Goal: Task Accomplishment & Management: Complete application form

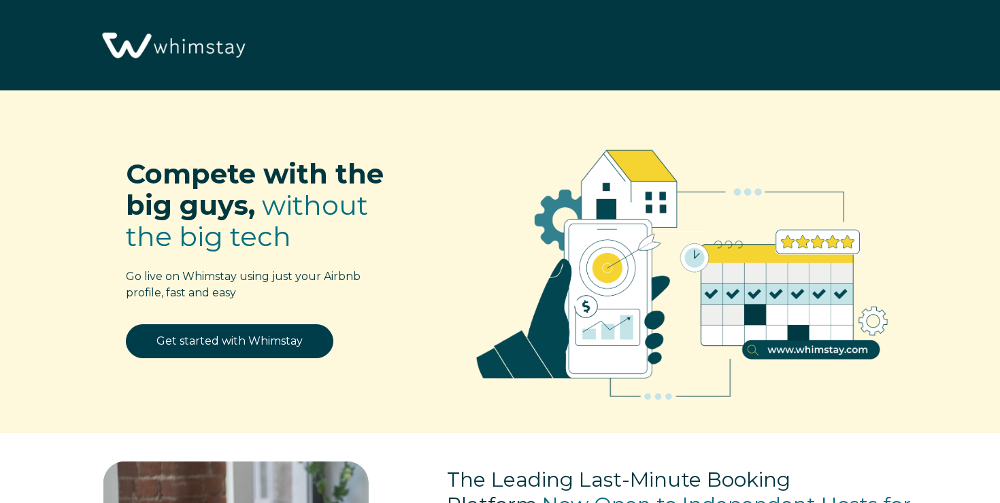
scroll to position [167, 0]
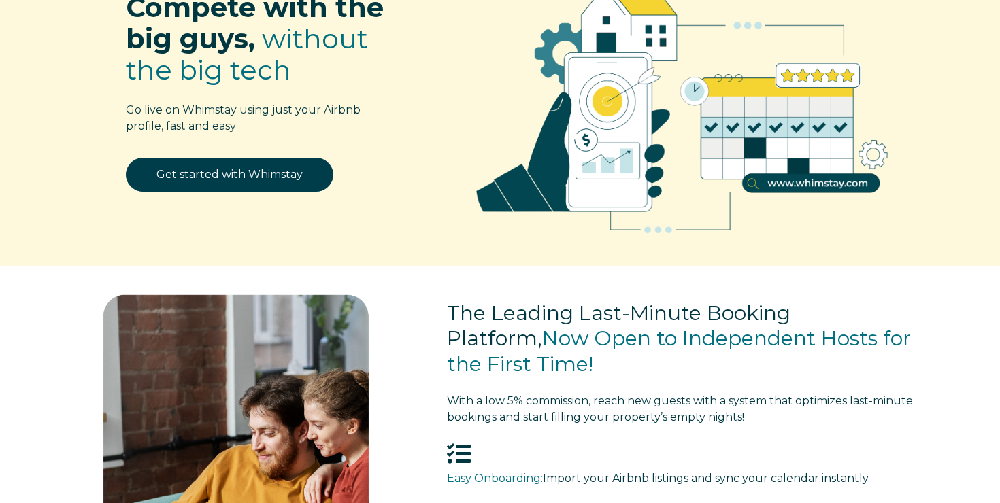
select select "US"
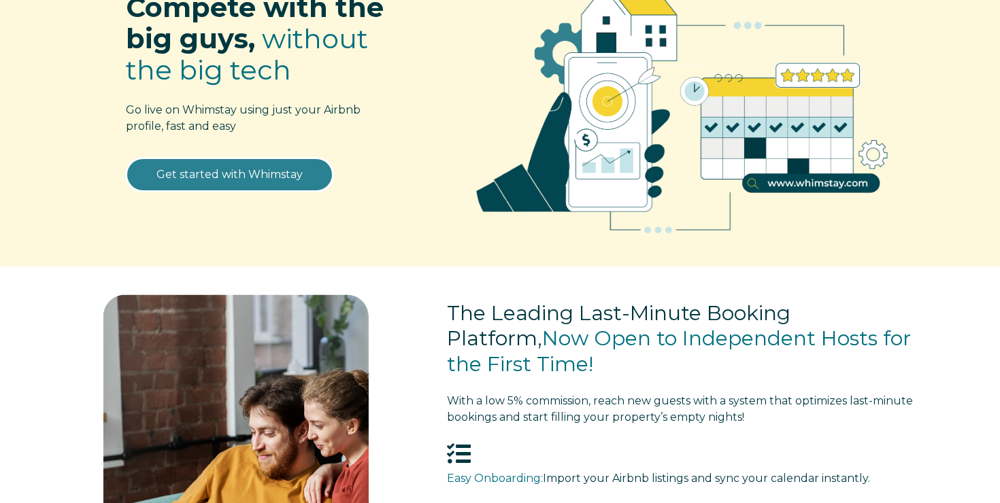
click at [208, 182] on link "Get started with Whimstay" at bounding box center [229, 175] width 207 height 34
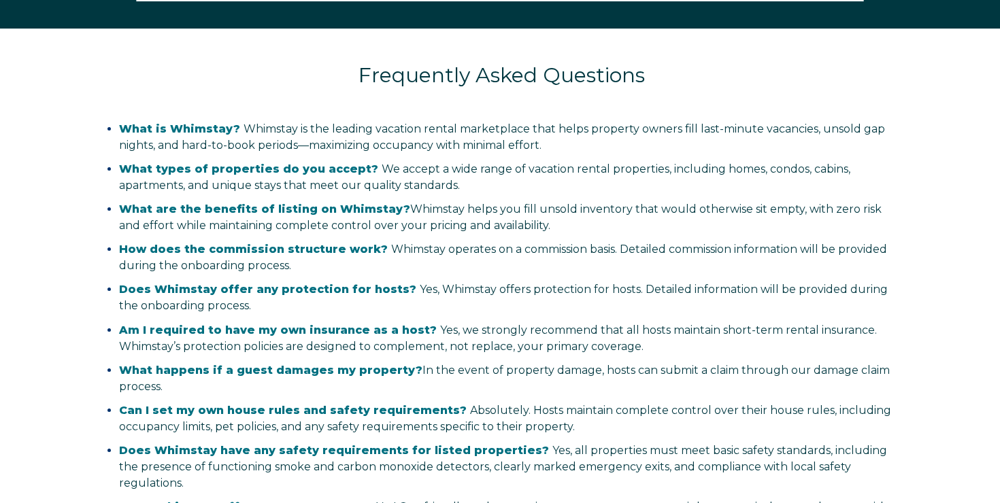
select select "US"
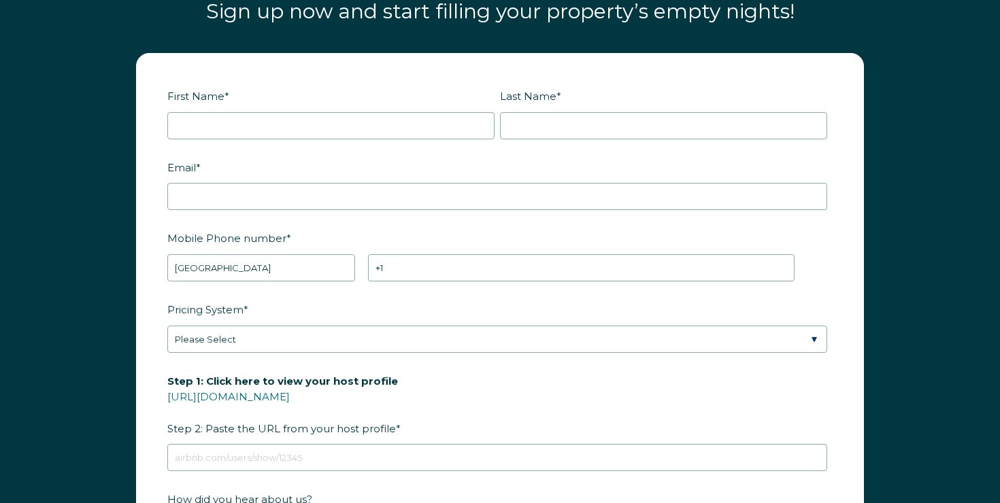
scroll to position [1569, 0]
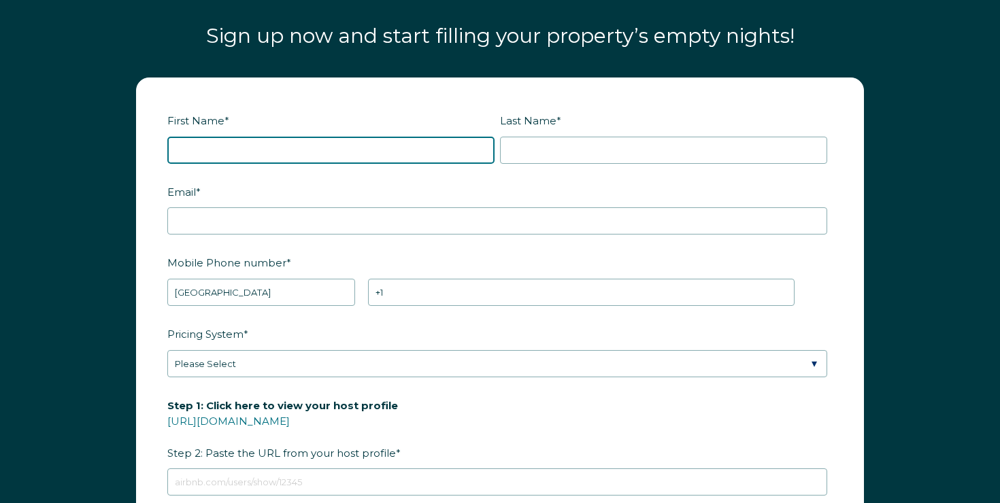
click at [259, 164] on input "First Name *" at bounding box center [330, 150] width 327 height 27
type input "Kash"
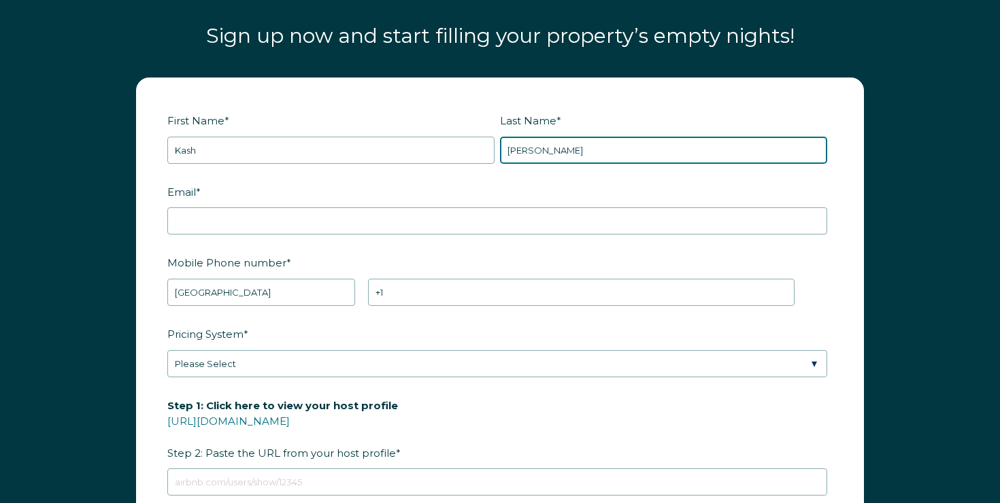
type input "[PERSON_NAME]"
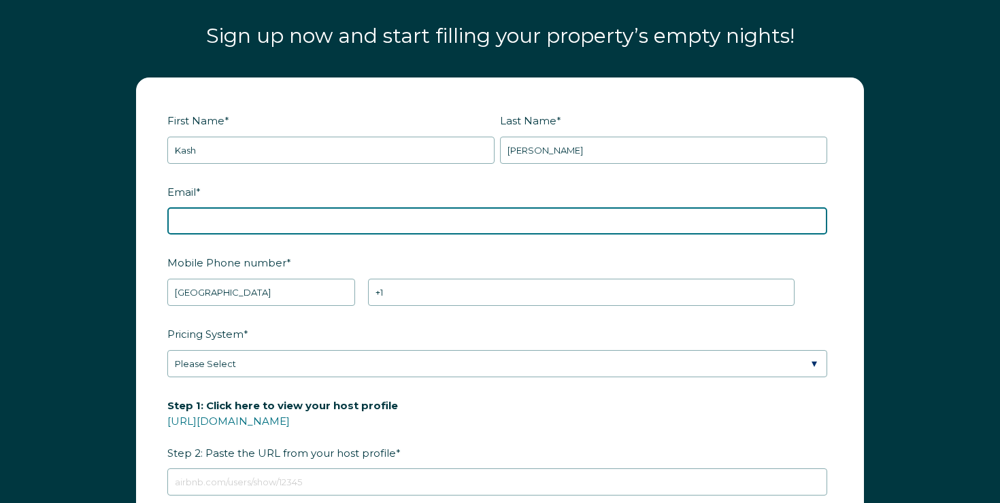
click at [212, 235] on input "Email *" at bounding box center [497, 220] width 660 height 27
type input "a"
type input "[EMAIL_ADDRESS][DOMAIN_NAME]"
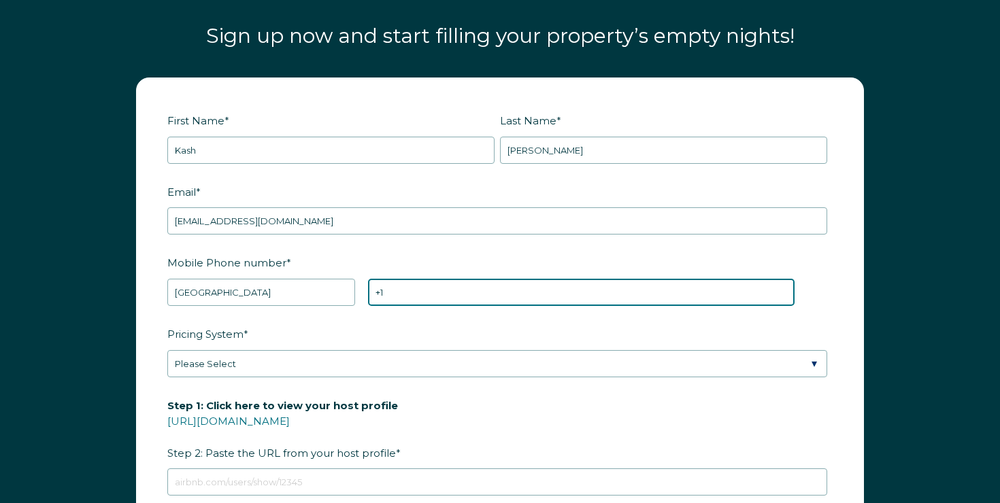
click at [380, 306] on input "+1" at bounding box center [581, 292] width 427 height 27
click at [400, 306] on input "+1" at bounding box center [581, 292] width 427 height 27
type input "[PHONE_NUMBER]"
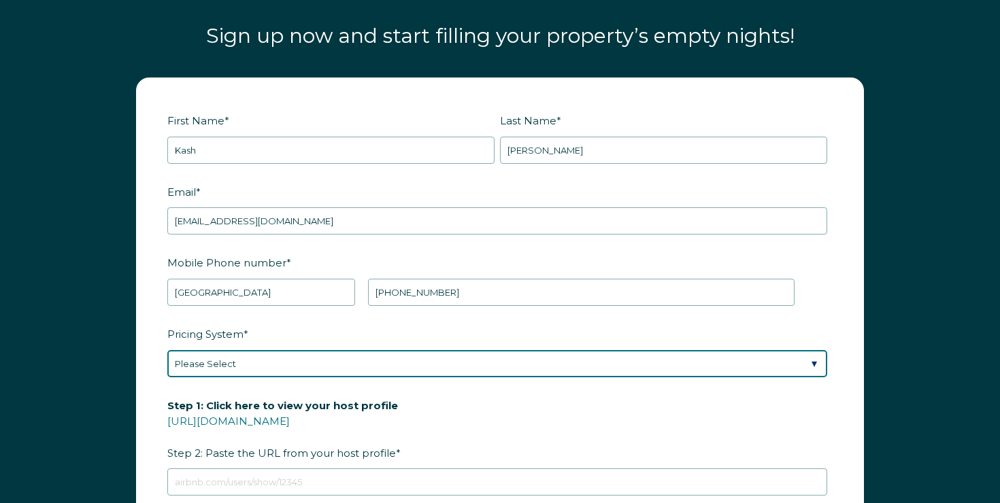
click at [335, 378] on select "Please Select Manual Airbnb Smart Pricing PriceLabs Wheelhouse Beyond Pricing 3…" at bounding box center [497, 363] width 660 height 27
select select "PriceLabs"
click at [167, 378] on select "Please Select Manual Airbnb Smart Pricing PriceLabs Wheelhouse Beyond Pricing 3…" at bounding box center [497, 363] width 660 height 27
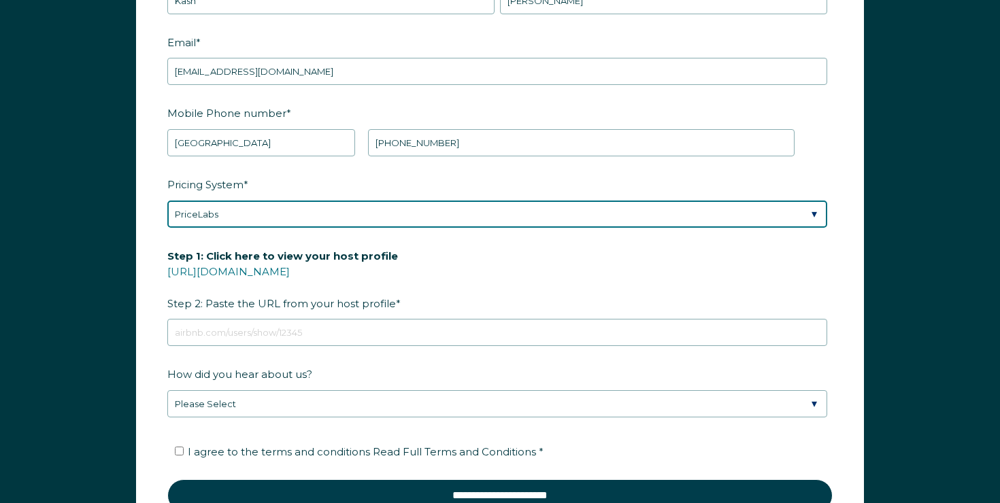
scroll to position [1779, 0]
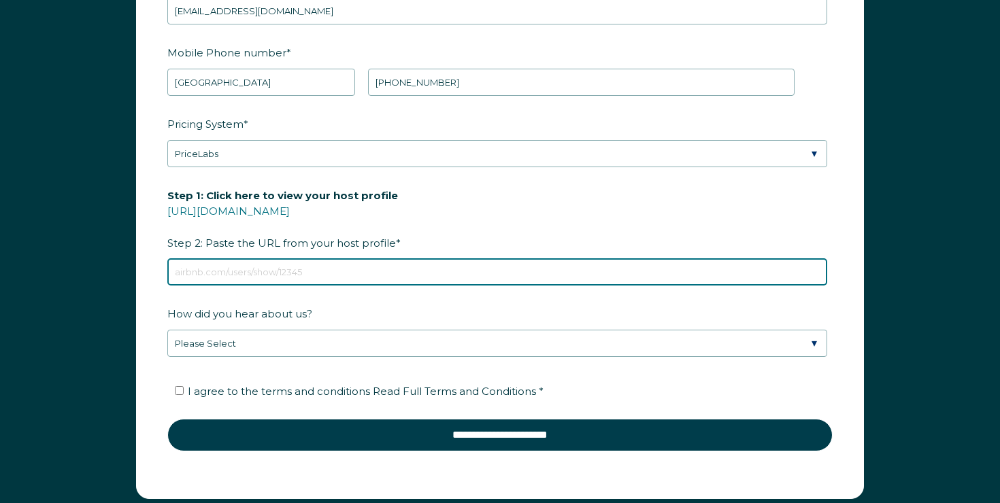
click at [246, 286] on input "Step 1: Click here to view your host profile [URL][DOMAIN_NAME] Step 2: Paste t…" at bounding box center [497, 271] width 660 height 27
type input "air"
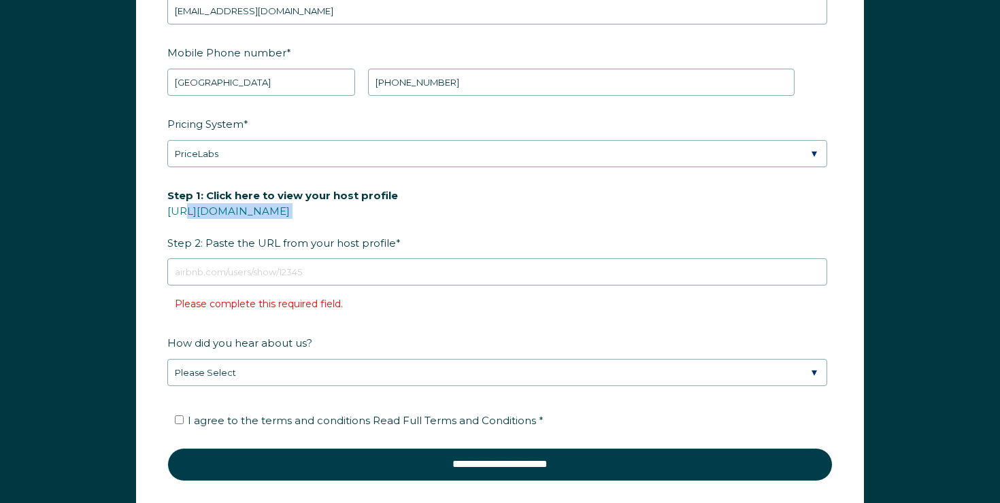
drag, startPoint x: 160, startPoint y: 258, endPoint x: 368, endPoint y: 273, distance: 208.7
click at [368, 273] on form "First Name * [PERSON_NAME] Last Name * [PERSON_NAME] RBO Token Company ID Refer…" at bounding box center [500, 198] width 727 height 660
copy span "[URL][DOMAIN_NAME]"
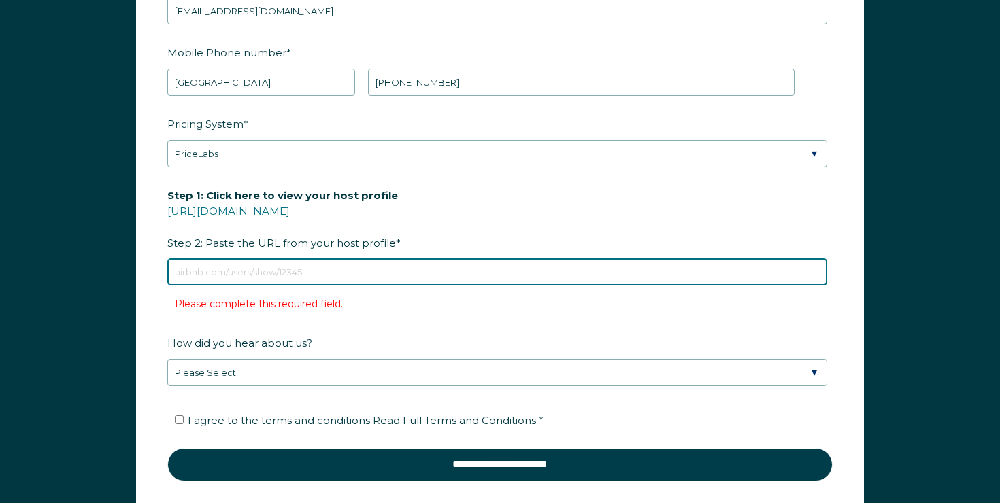
click at [257, 286] on input "Step 1: Click here to view your host profile [URL][DOMAIN_NAME] Step 2: Paste t…" at bounding box center [497, 271] width 660 height 27
paste input "[URL][DOMAIN_NAME]"
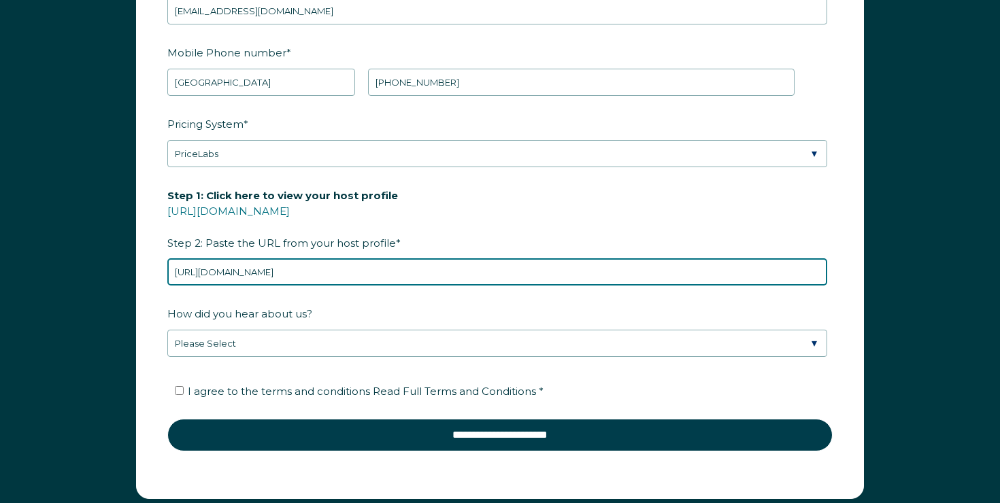
type input "[URL][DOMAIN_NAME]"
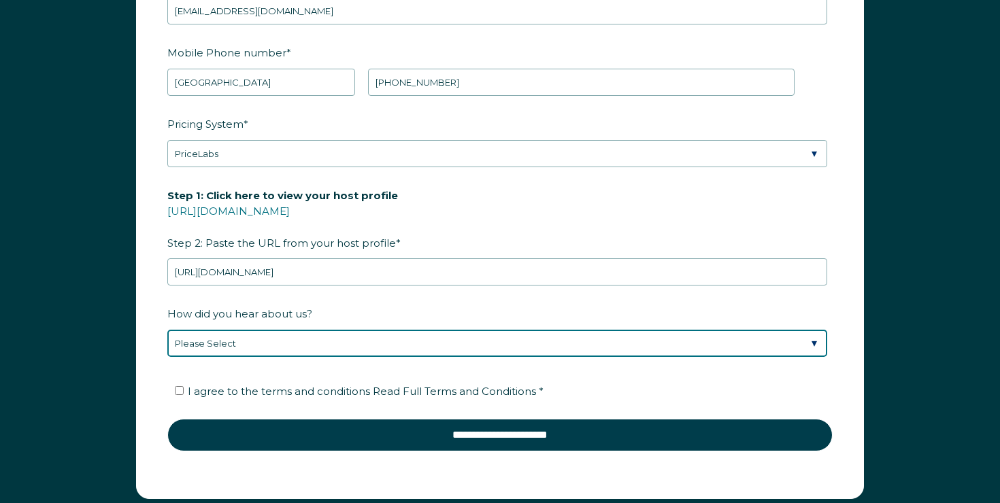
click at [252, 357] on select "Please Select Discovered Whimstay at an event or conference Found Whimstay thro…" at bounding box center [497, 343] width 660 height 27
select select "Whimstay Sales"
click at [167, 357] on select "Please Select Discovered Whimstay at an event or conference Found Whimstay thro…" at bounding box center [497, 343] width 660 height 27
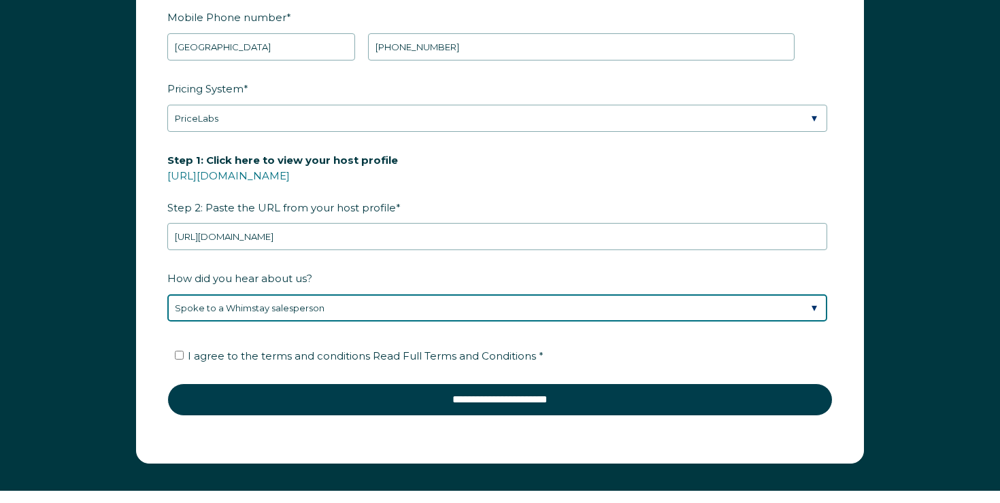
scroll to position [1841, 0]
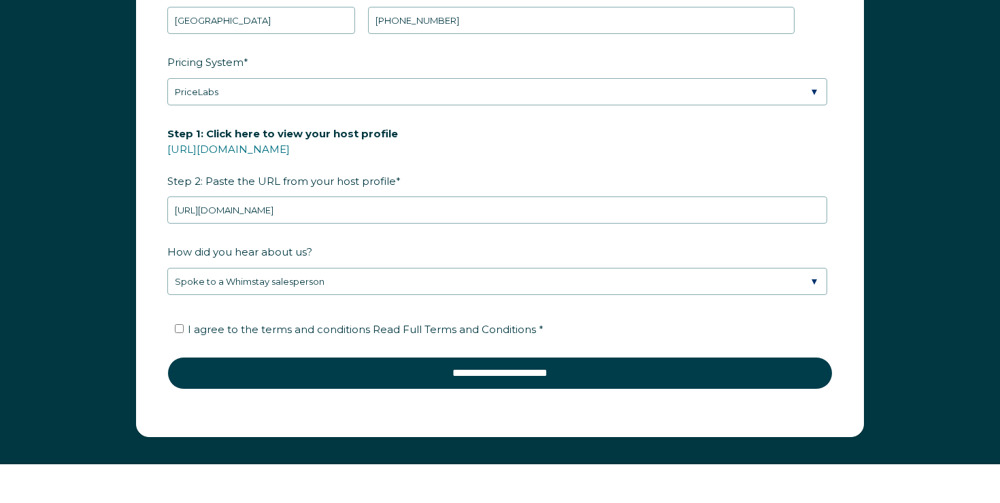
click at [184, 336] on label "I agree to the terms and conditions Read Full Terms and Conditions *" at bounding box center [359, 329] width 369 height 13
click at [184, 333] on input "I agree to the terms and conditions Read Full Terms and Conditions *" at bounding box center [179, 328] width 9 height 9
checkbox input "true"
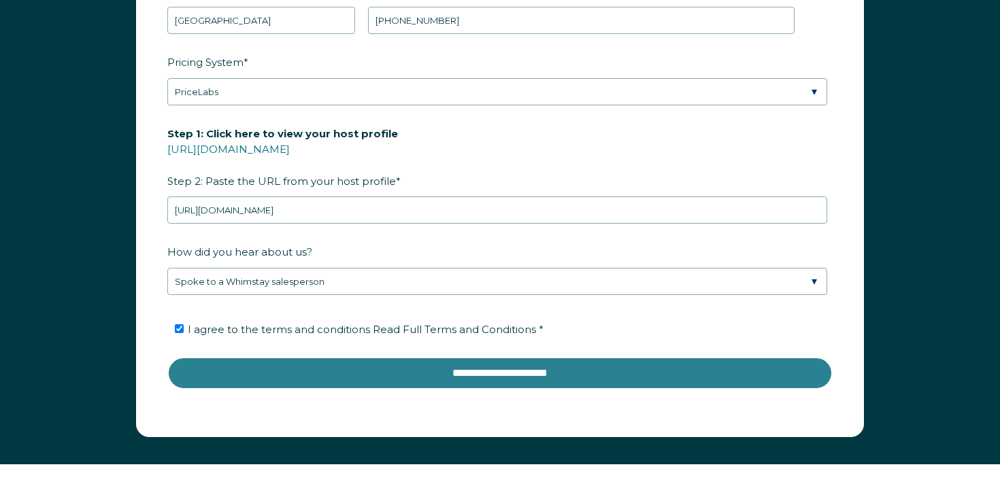
click at [258, 390] on input "**********" at bounding box center [499, 373] width 665 height 33
